Goal: Check status: Check status

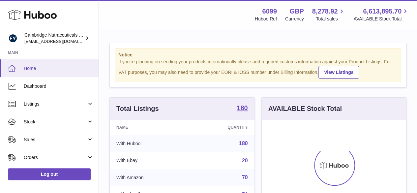
scroll to position [103, 145]
